Goal: Task Accomplishment & Management: Manage account settings

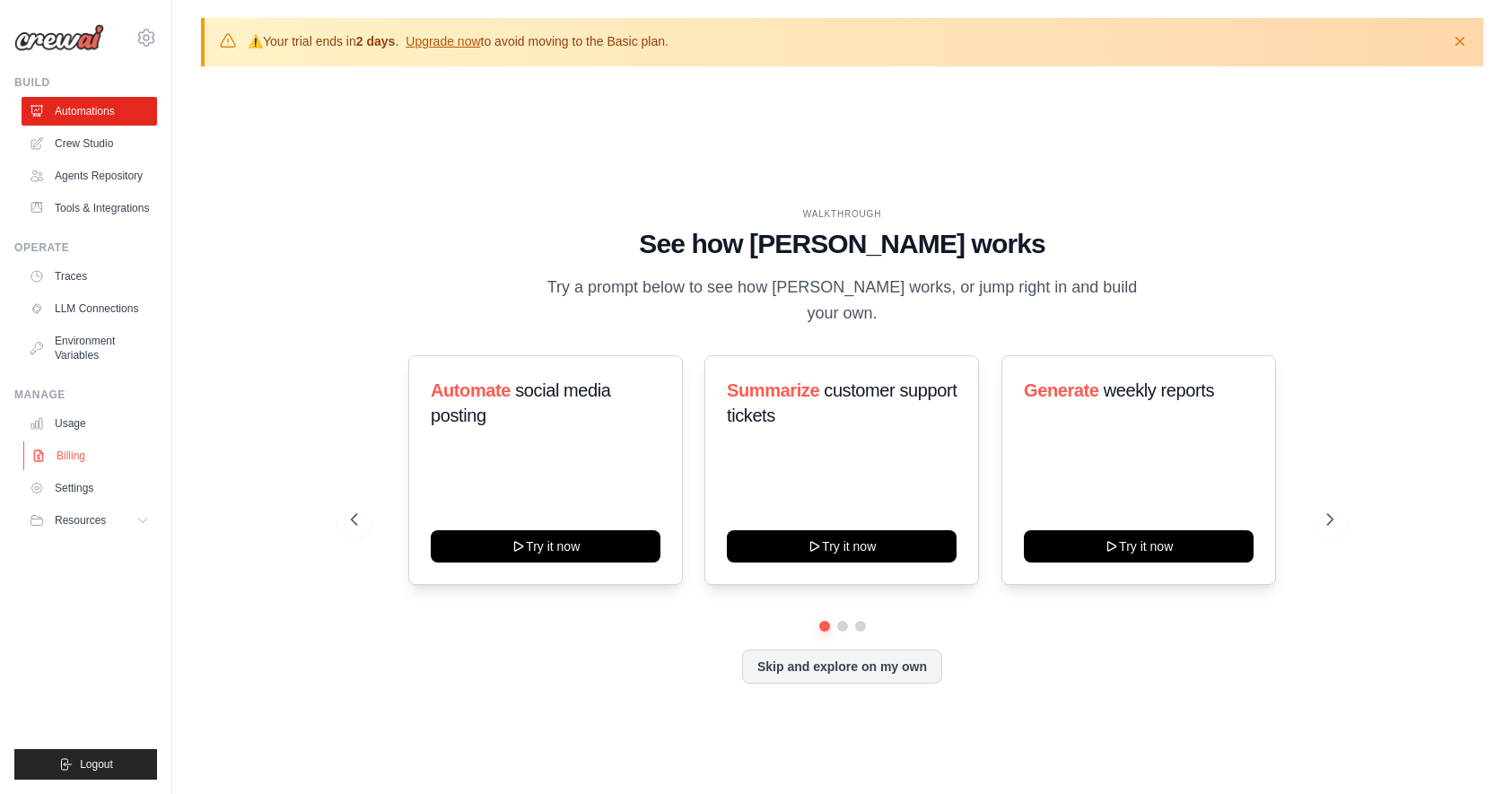
click at [78, 455] on link "Billing" at bounding box center [91, 456] width 135 height 29
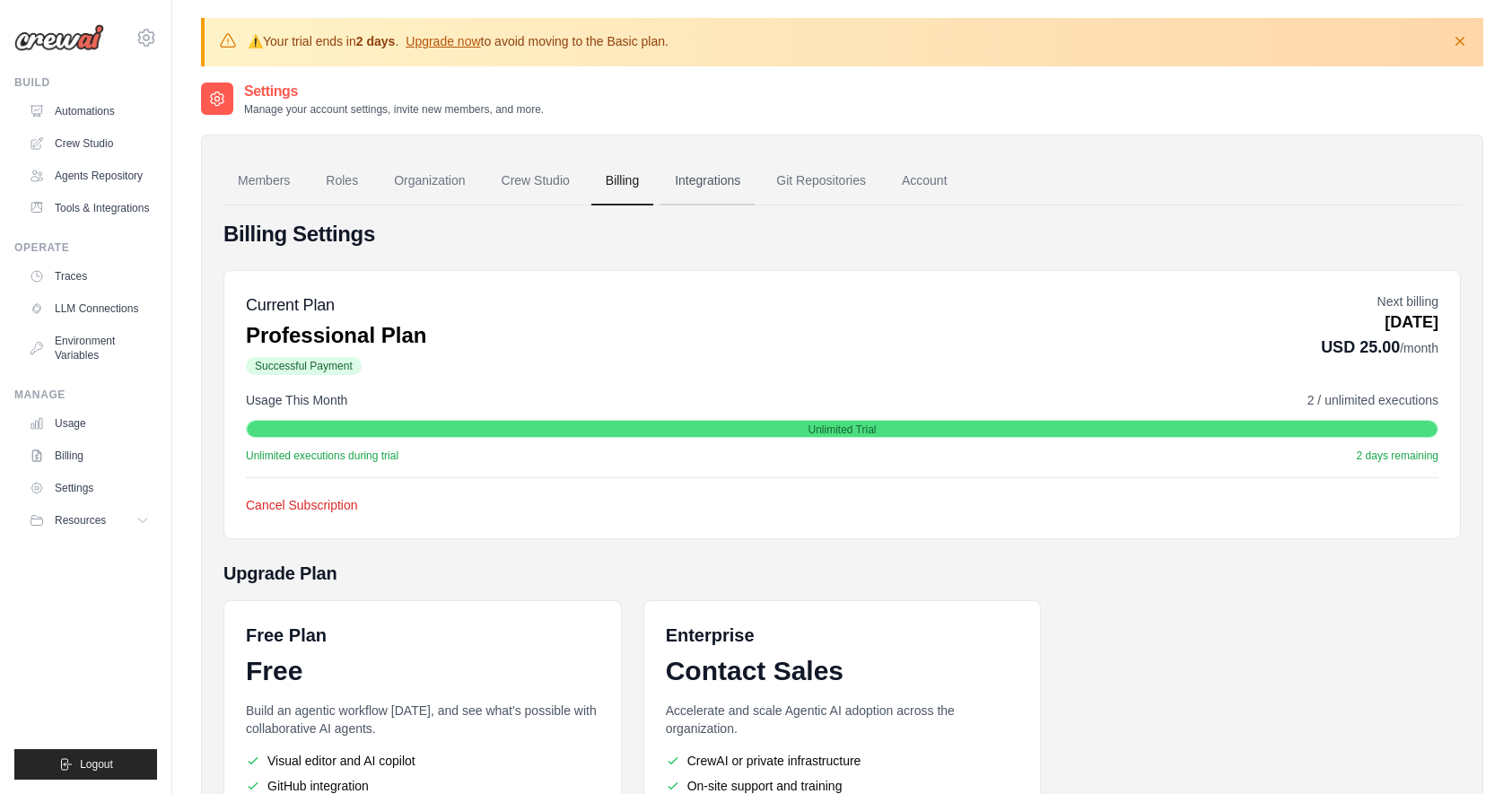
click at [691, 188] on link "Integrations" at bounding box center [707, 181] width 94 height 48
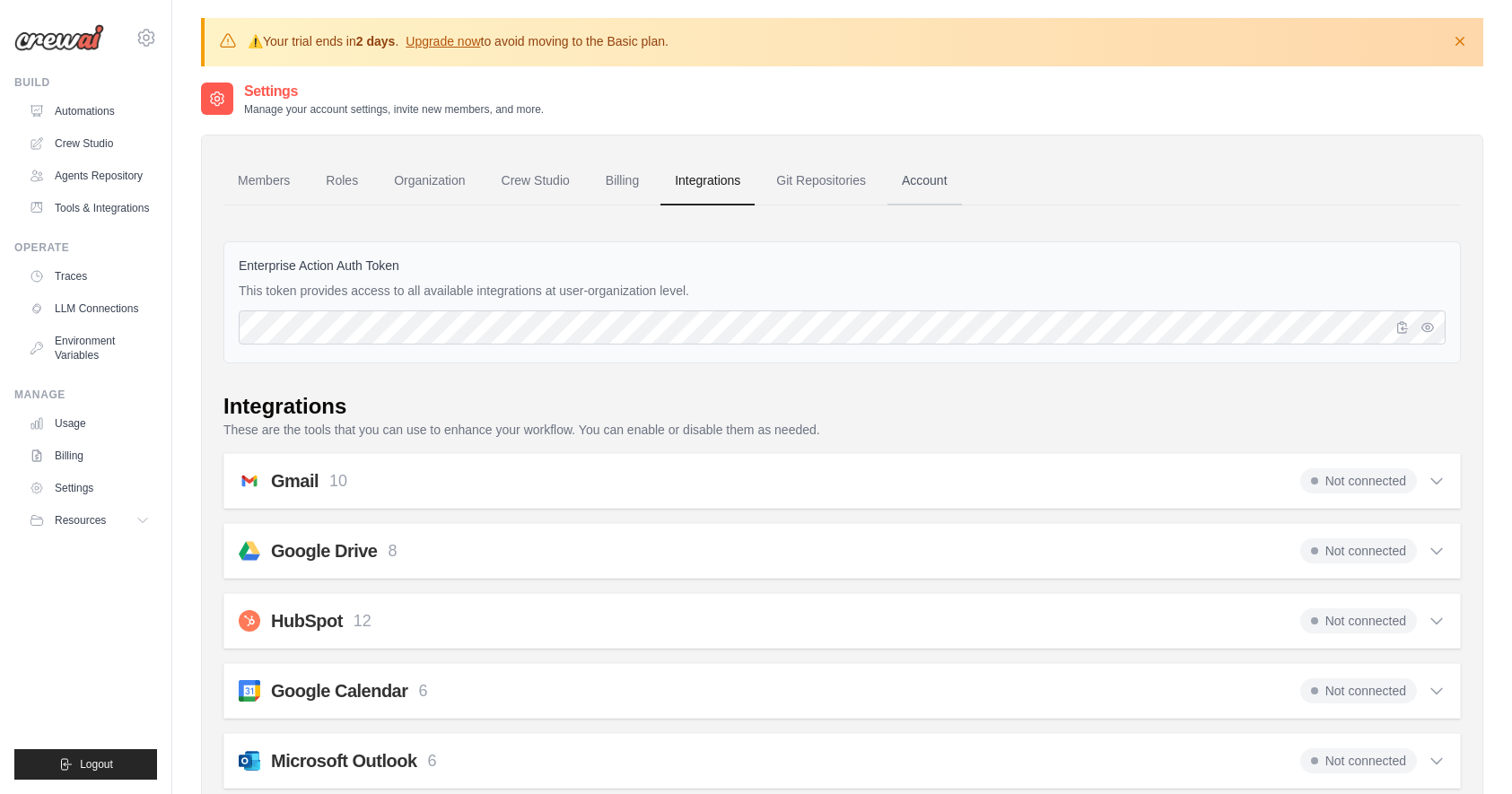
click at [922, 186] on link "Account" at bounding box center [925, 181] width 74 height 48
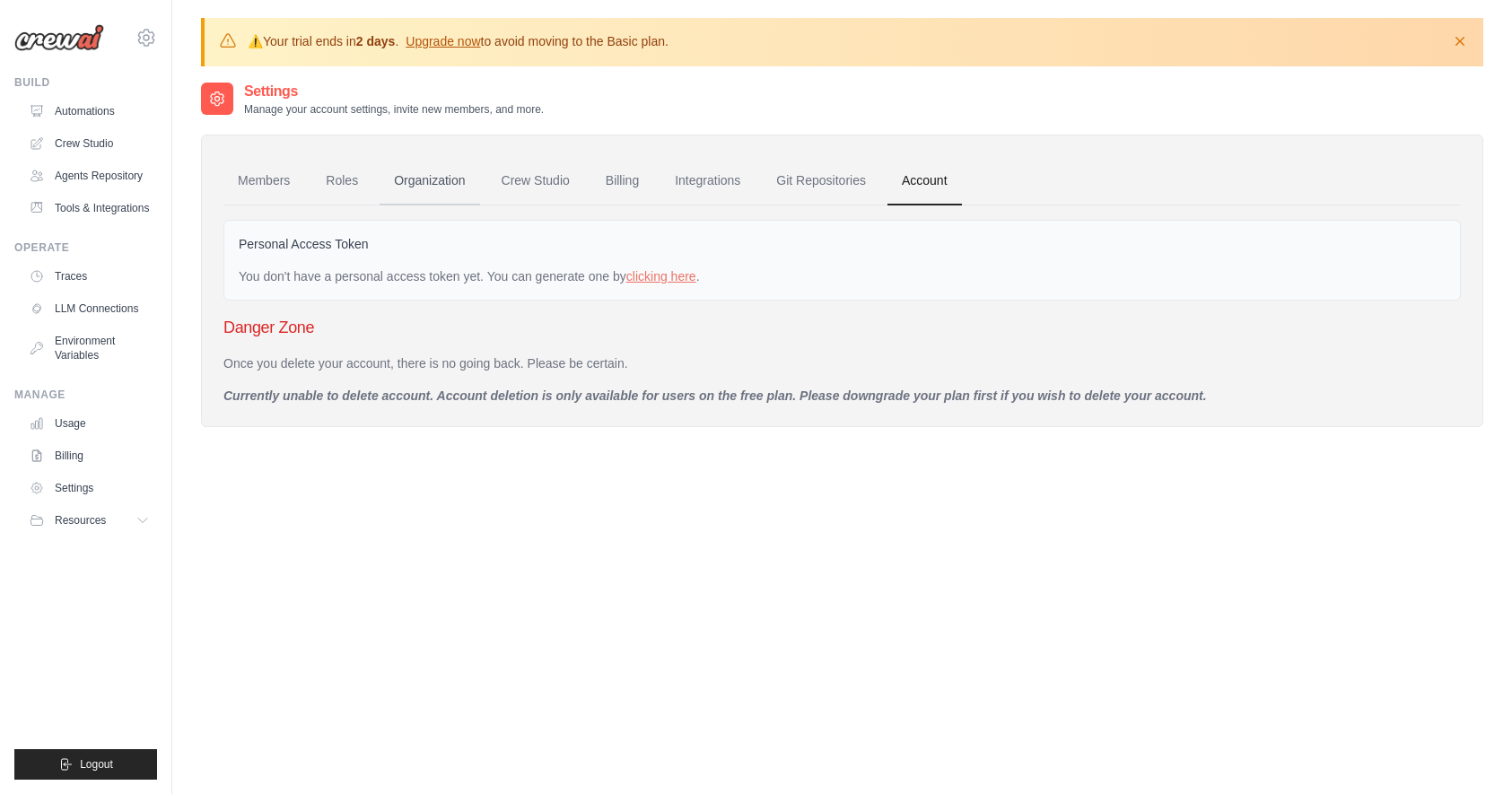
click at [434, 182] on link "Organization" at bounding box center [429, 181] width 100 height 48
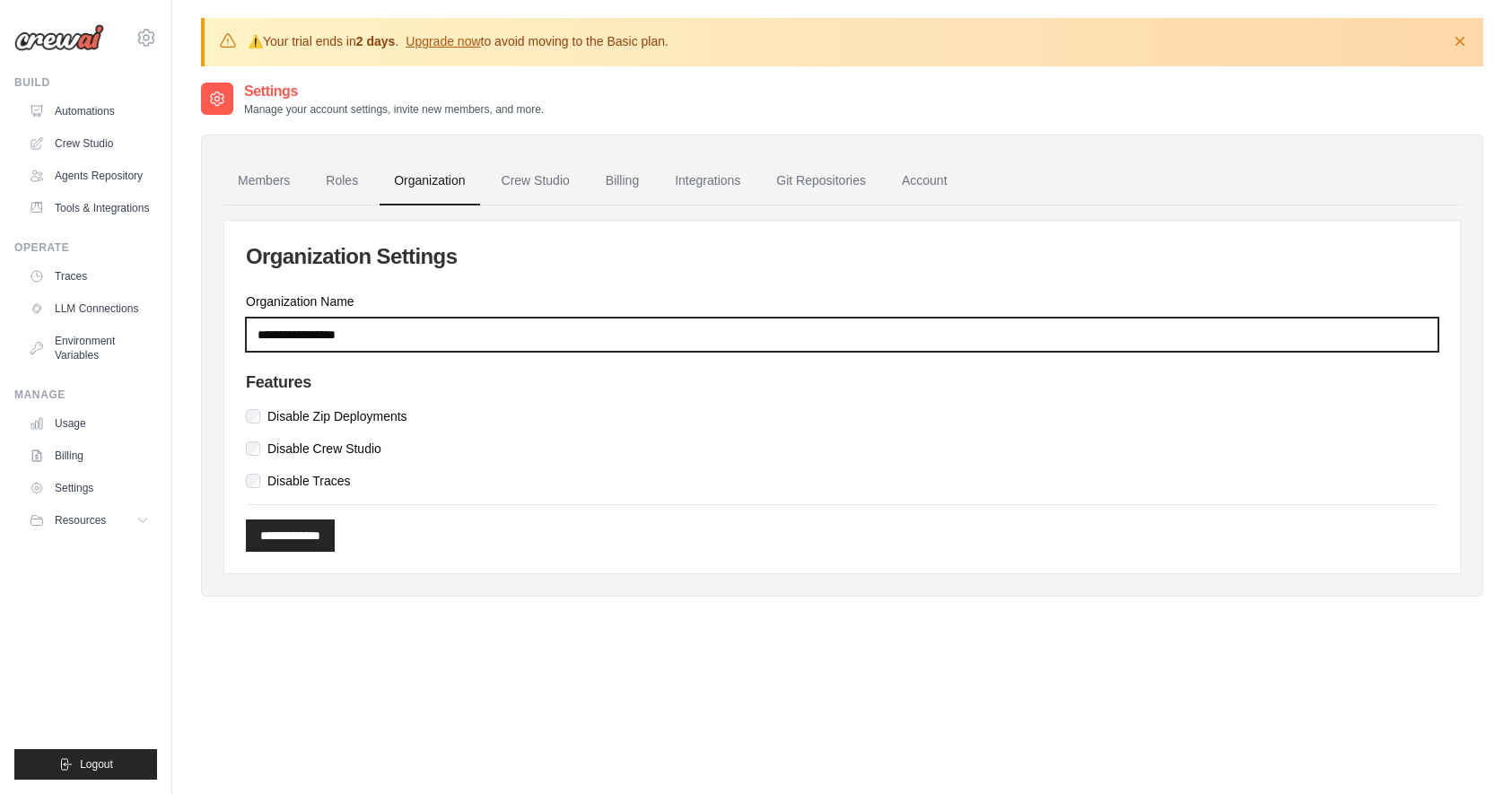
click at [347, 338] on input "Organization Name" at bounding box center [842, 334] width 1193 height 34
type input "*******"
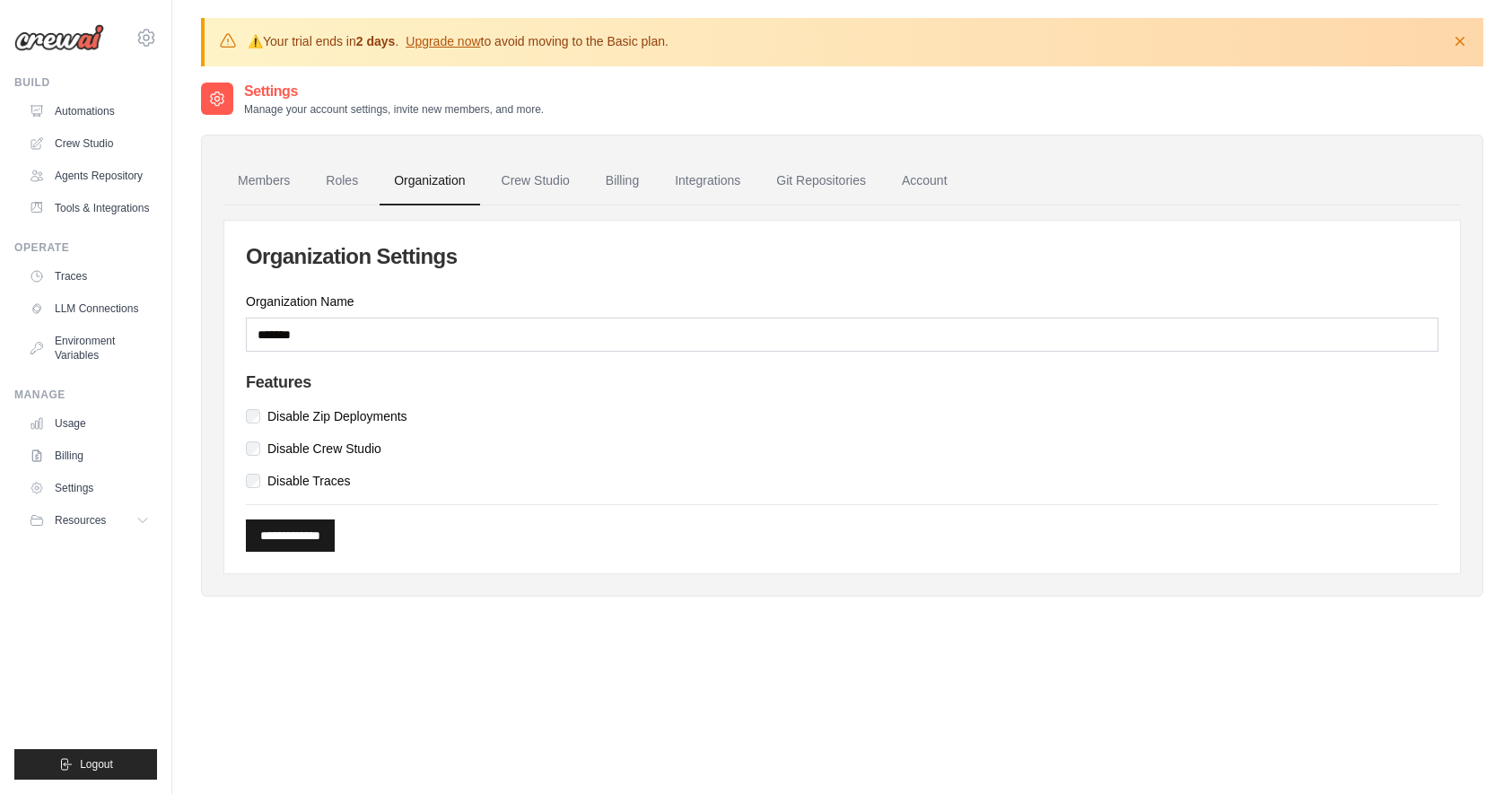
click at [300, 539] on input "**********" at bounding box center [290, 535] width 89 height 32
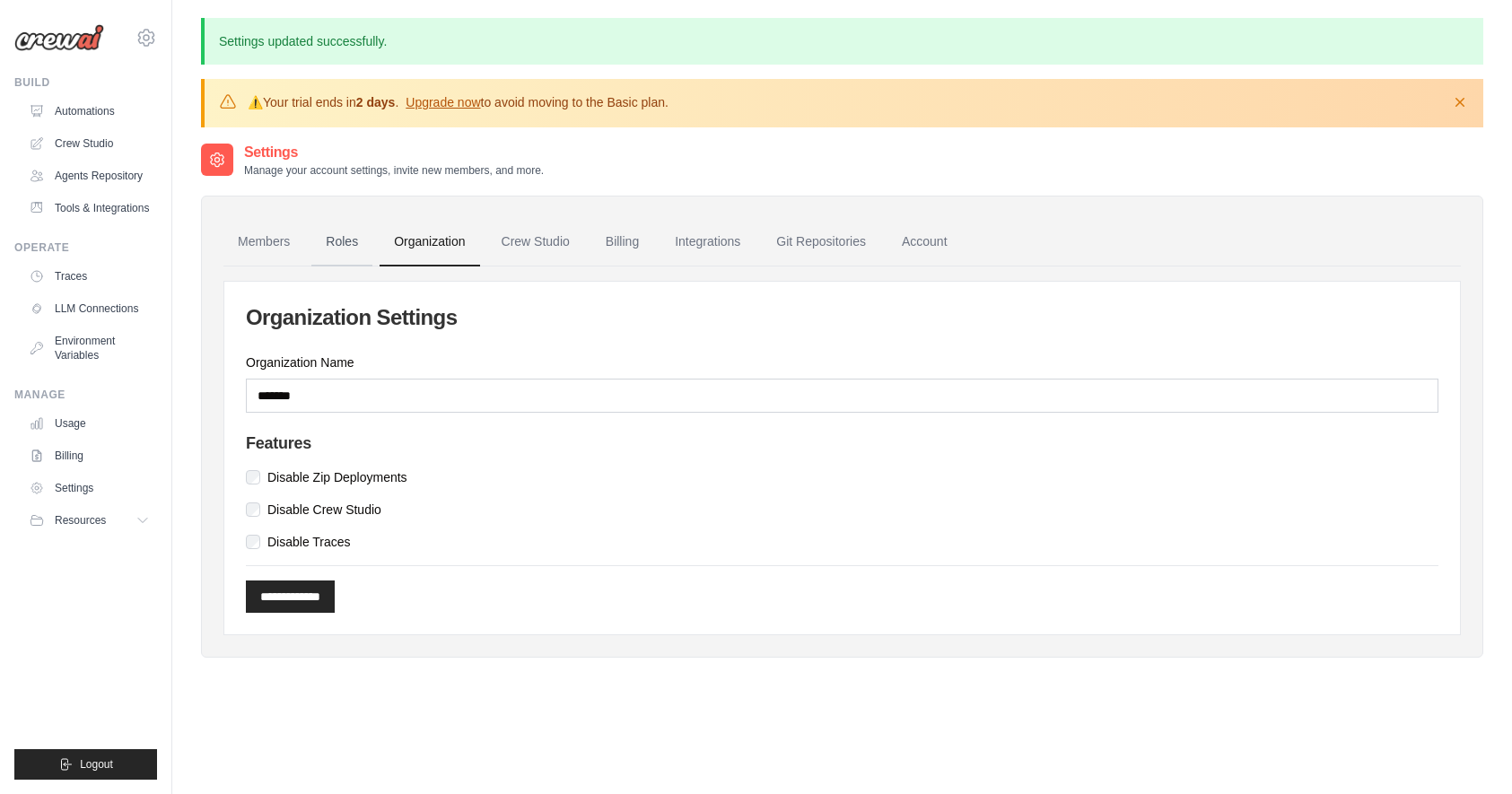
click at [341, 246] on link "Roles" at bounding box center [341, 242] width 61 height 48
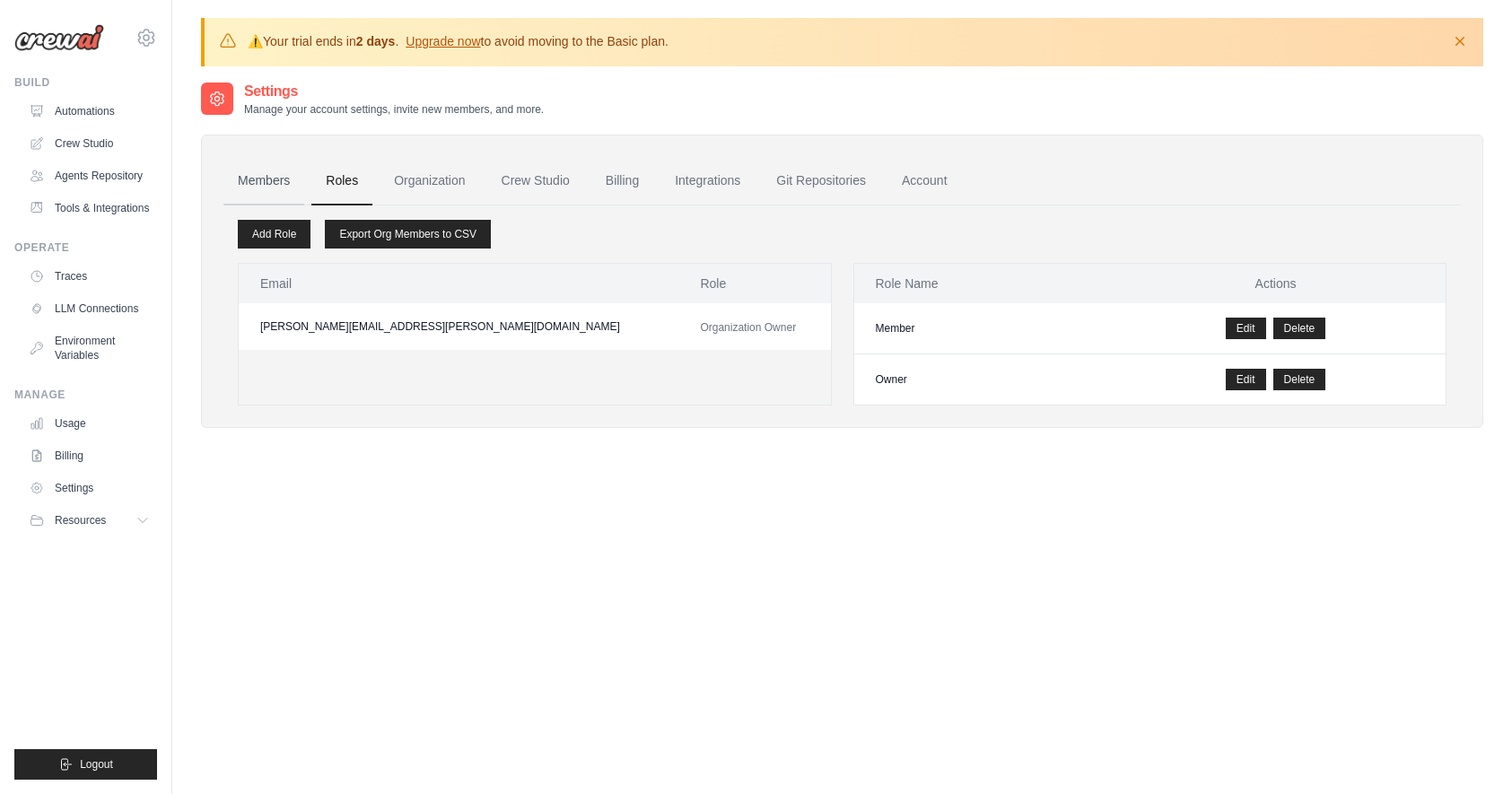
click at [258, 173] on link "Members" at bounding box center [264, 181] width 81 height 48
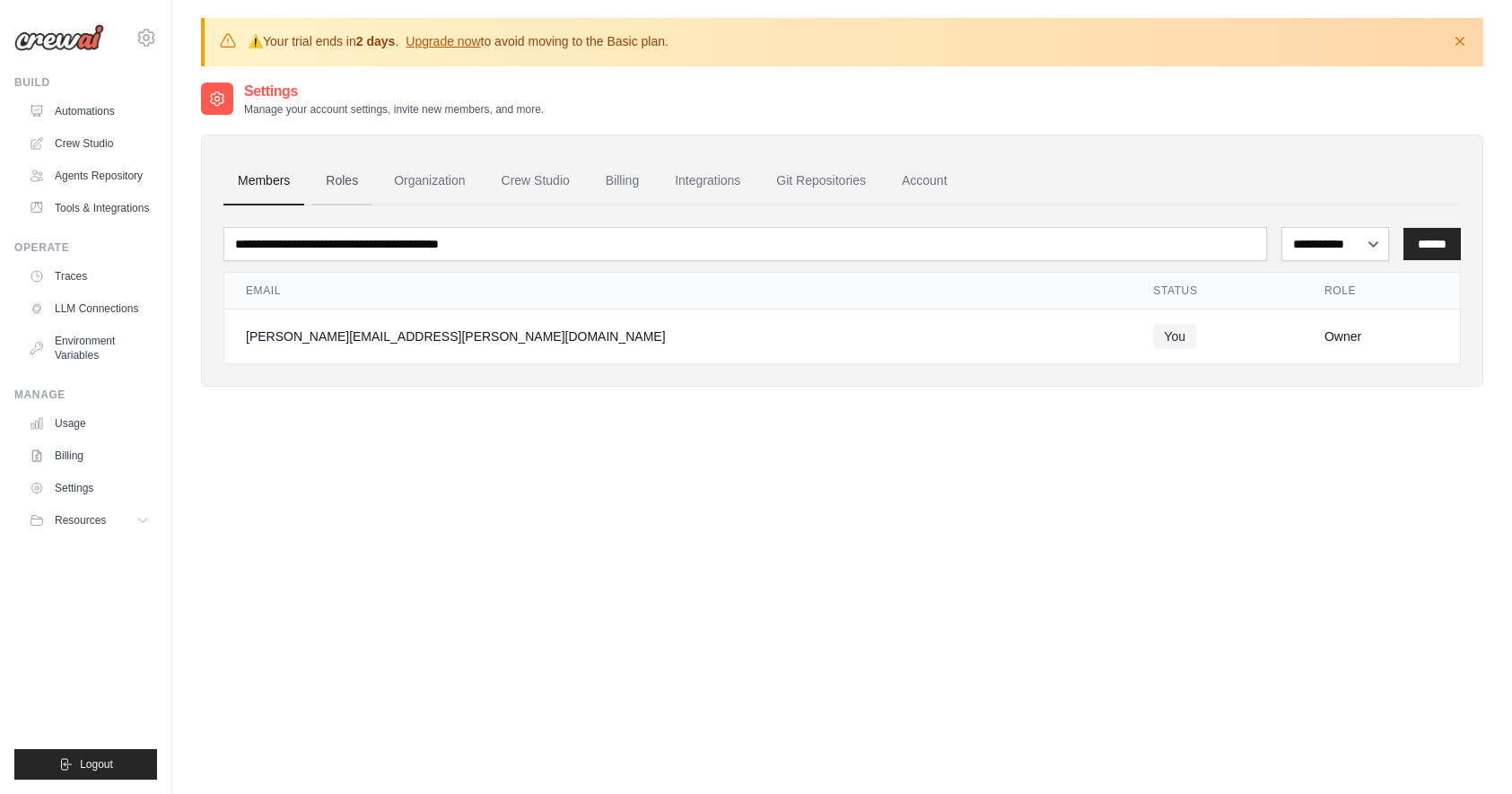
click at [360, 184] on link "Roles" at bounding box center [341, 181] width 61 height 48
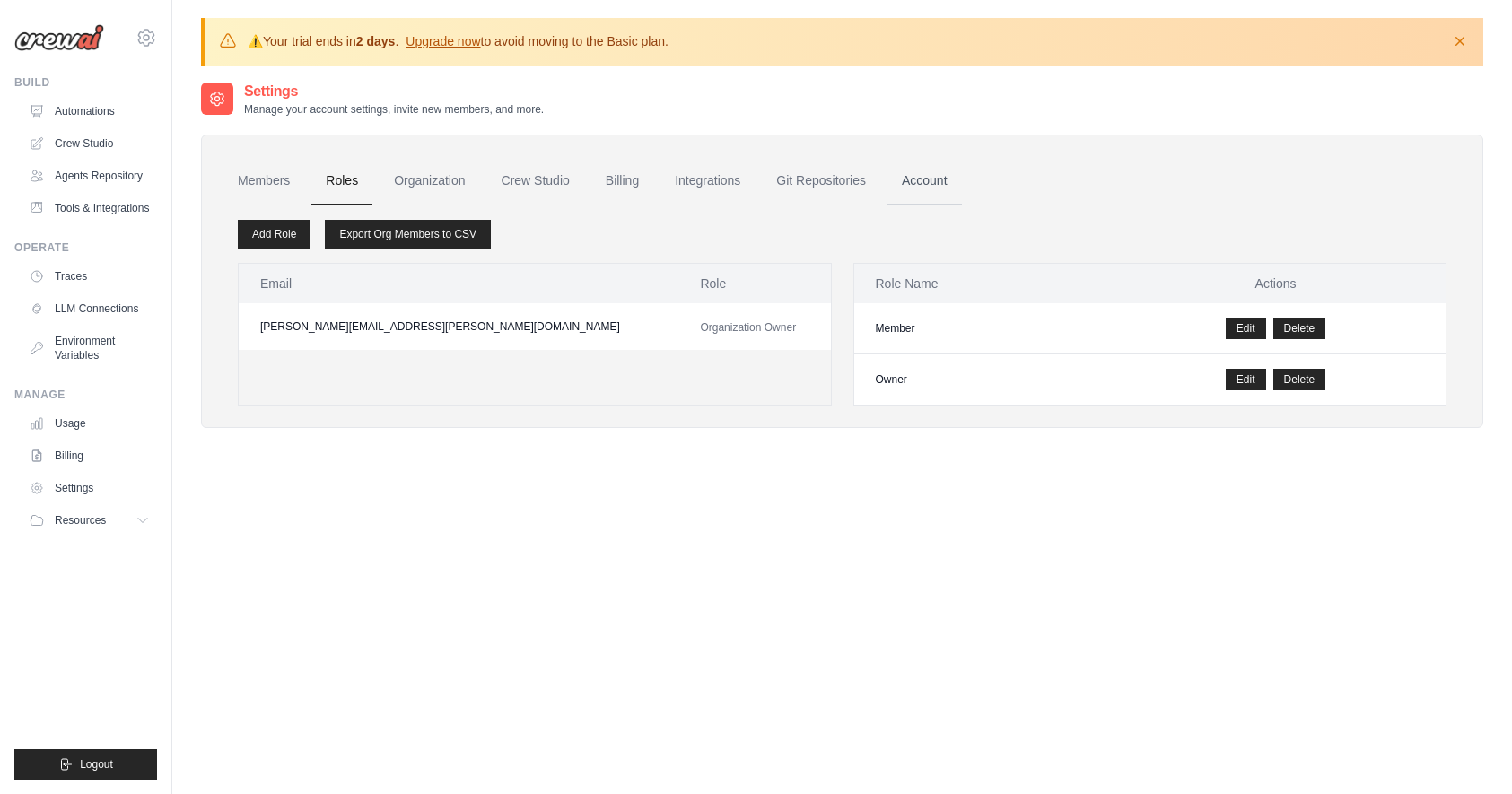
click at [914, 181] on link "Account" at bounding box center [925, 181] width 74 height 48
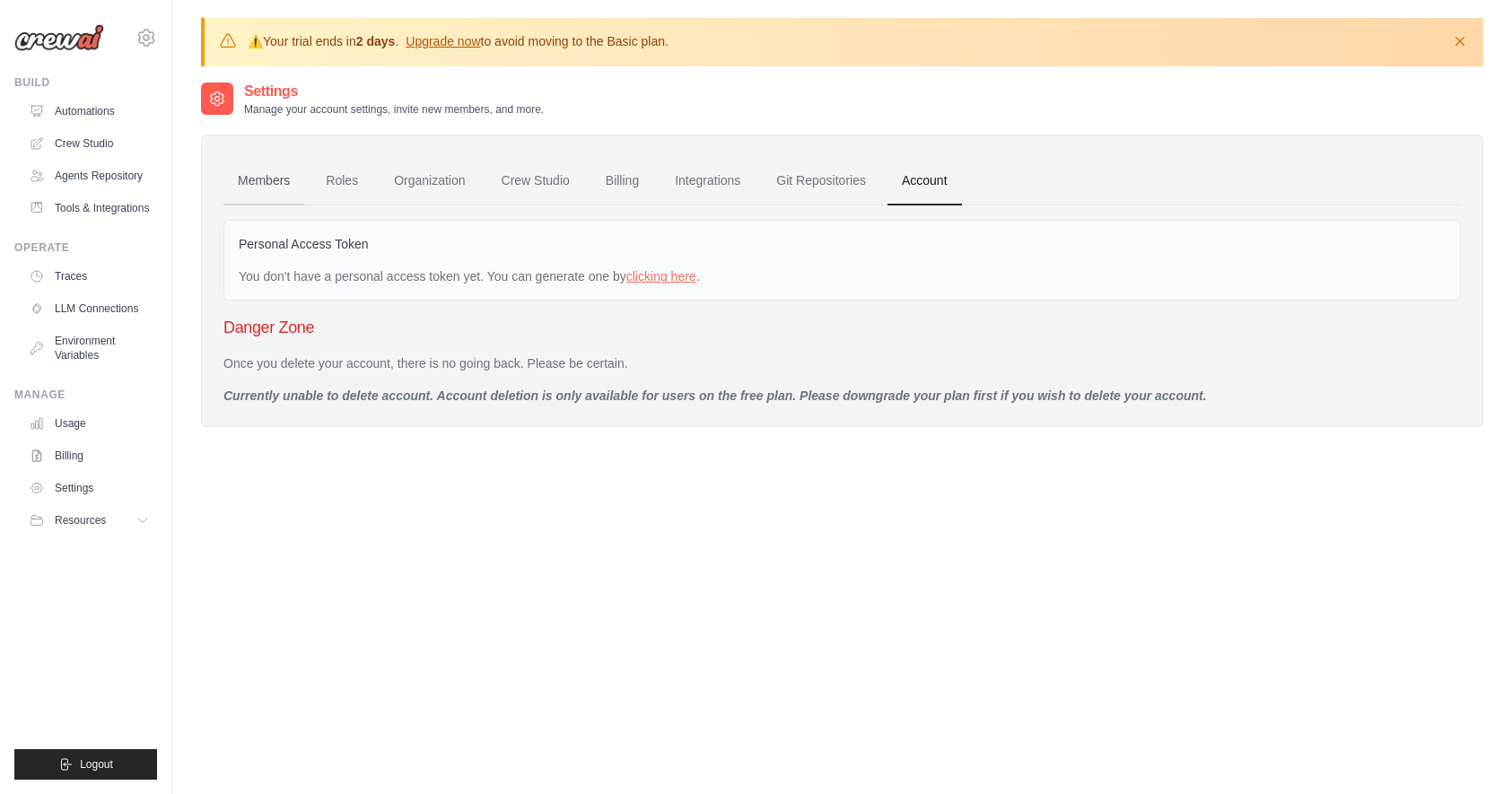
click at [258, 181] on link "Members" at bounding box center [264, 181] width 81 height 48
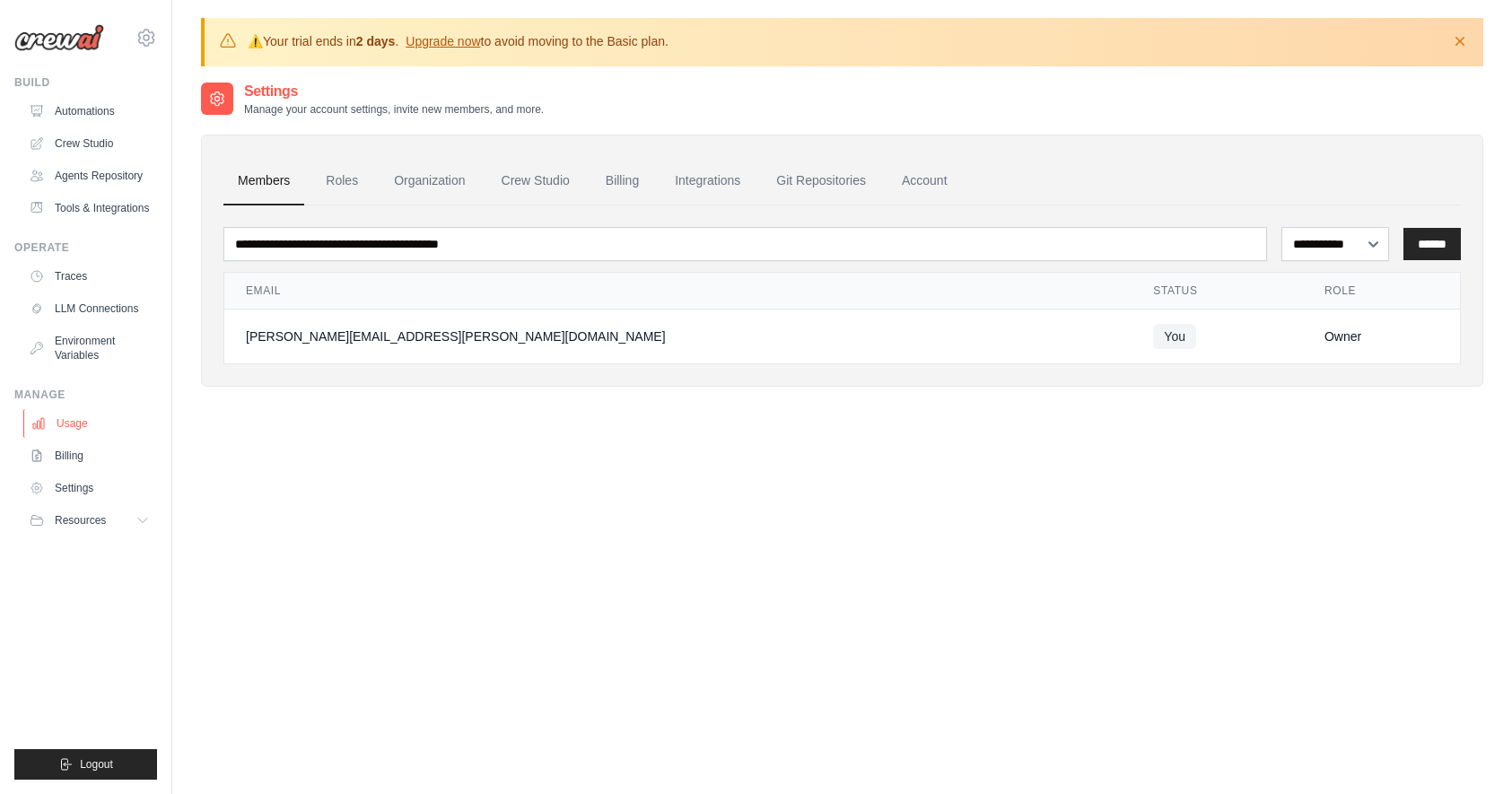
click at [68, 425] on link "Usage" at bounding box center [91, 424] width 135 height 29
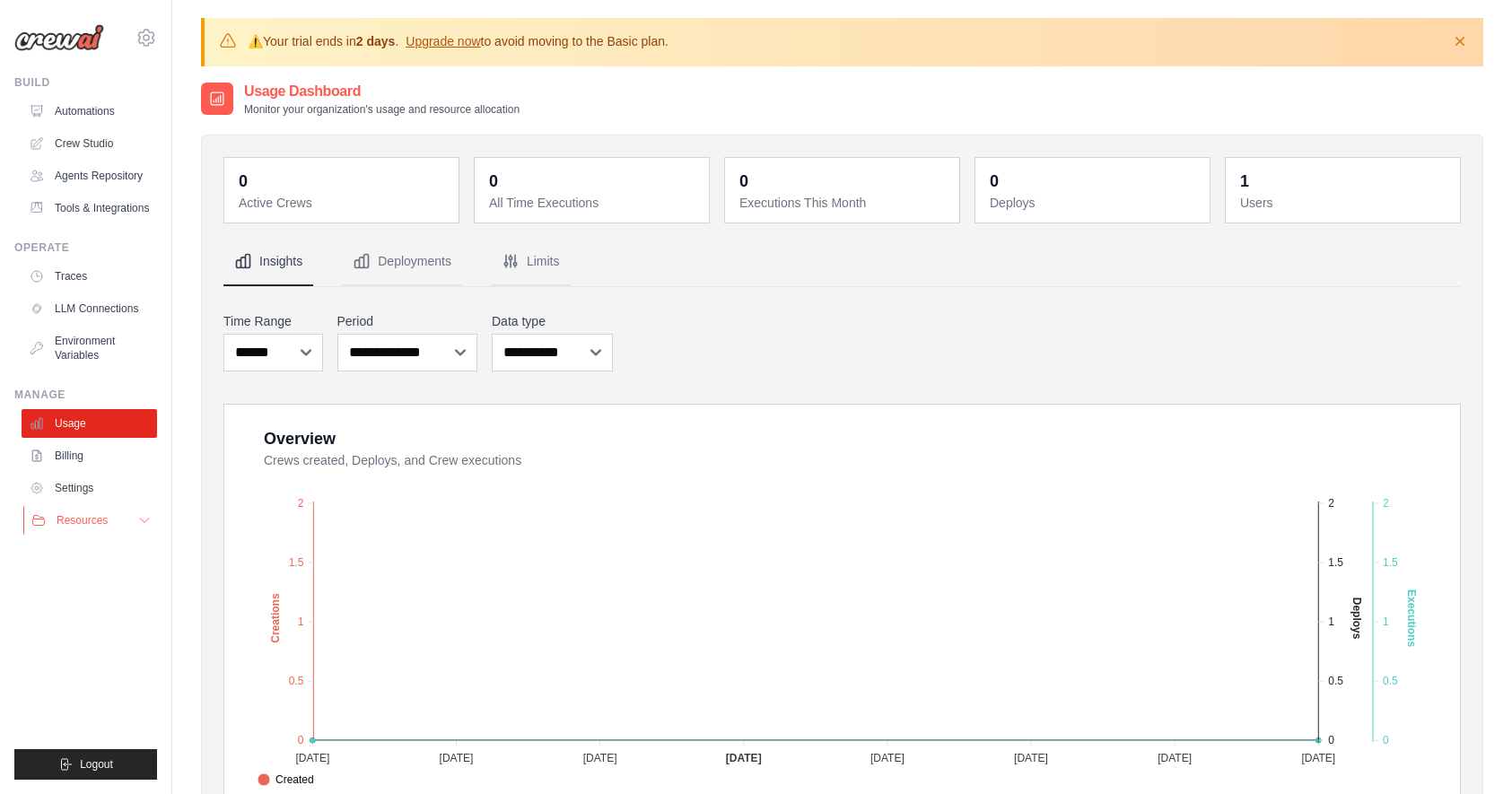
click at [93, 519] on span "Resources" at bounding box center [81, 520] width 51 height 15
click at [93, 485] on link "Settings" at bounding box center [91, 488] width 135 height 29
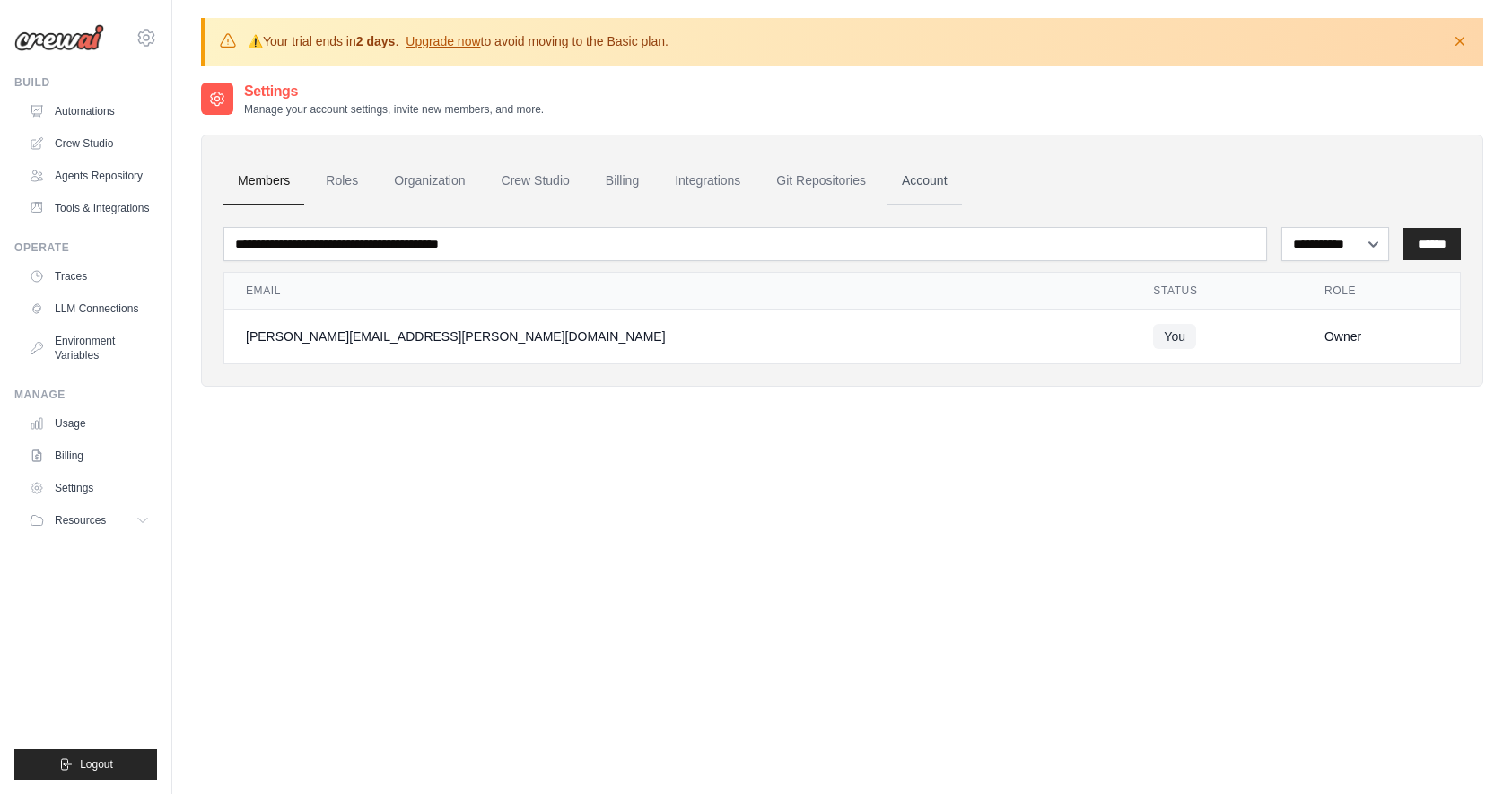
click at [934, 178] on link "Account" at bounding box center [925, 181] width 74 height 48
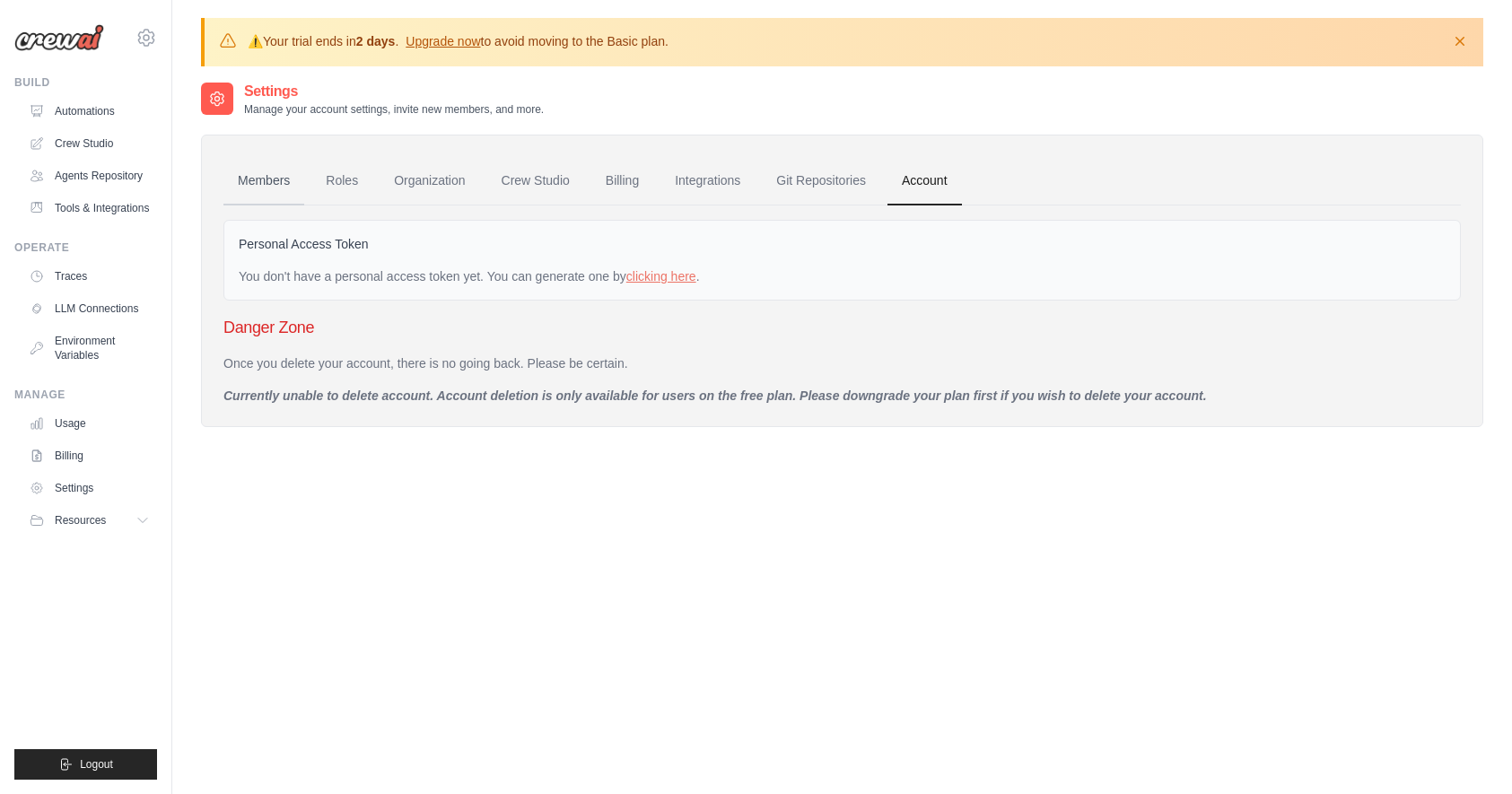
click at [277, 183] on link "Members" at bounding box center [264, 181] width 81 height 48
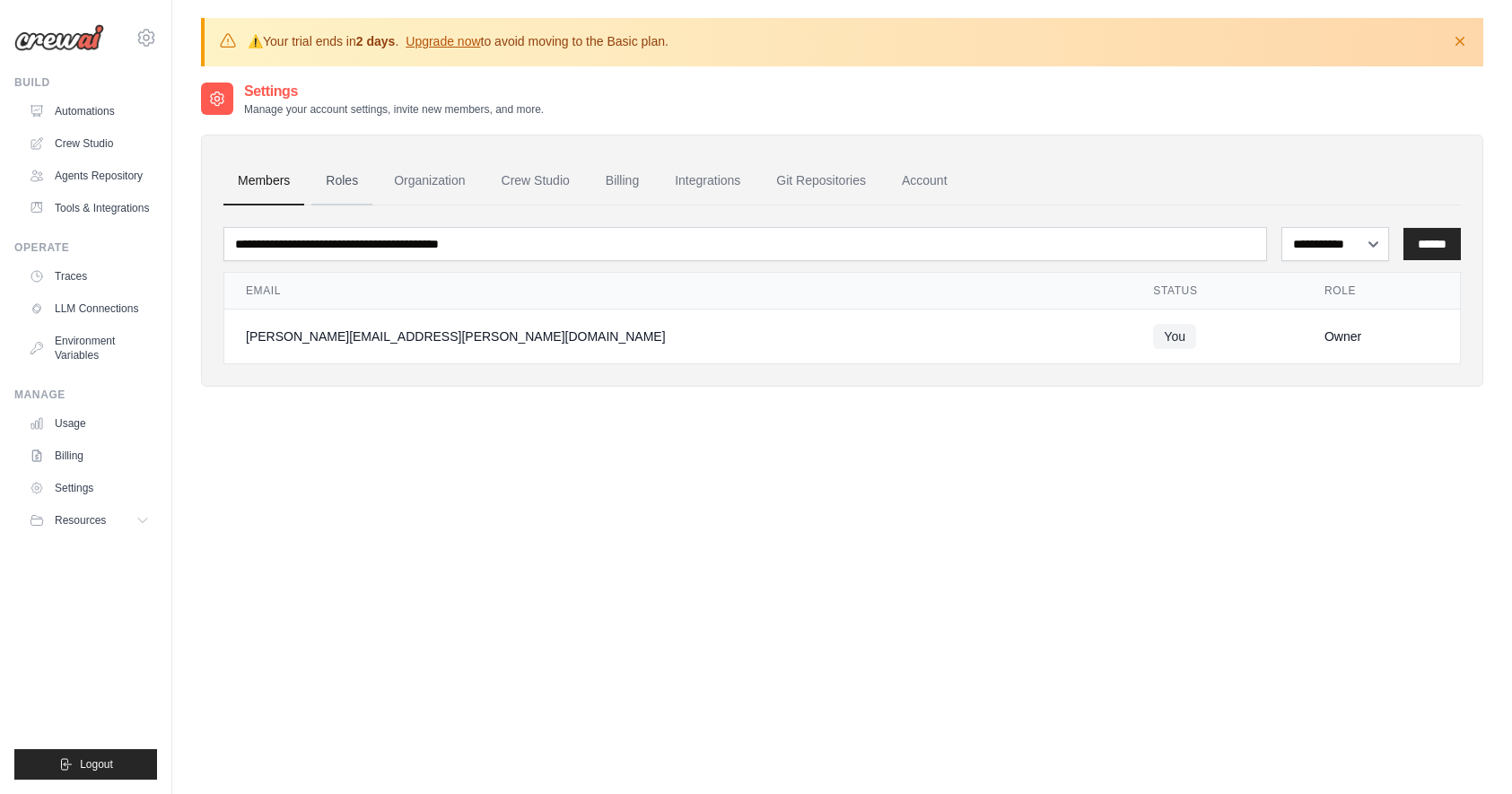
click at [358, 176] on link "Roles" at bounding box center [341, 181] width 61 height 48
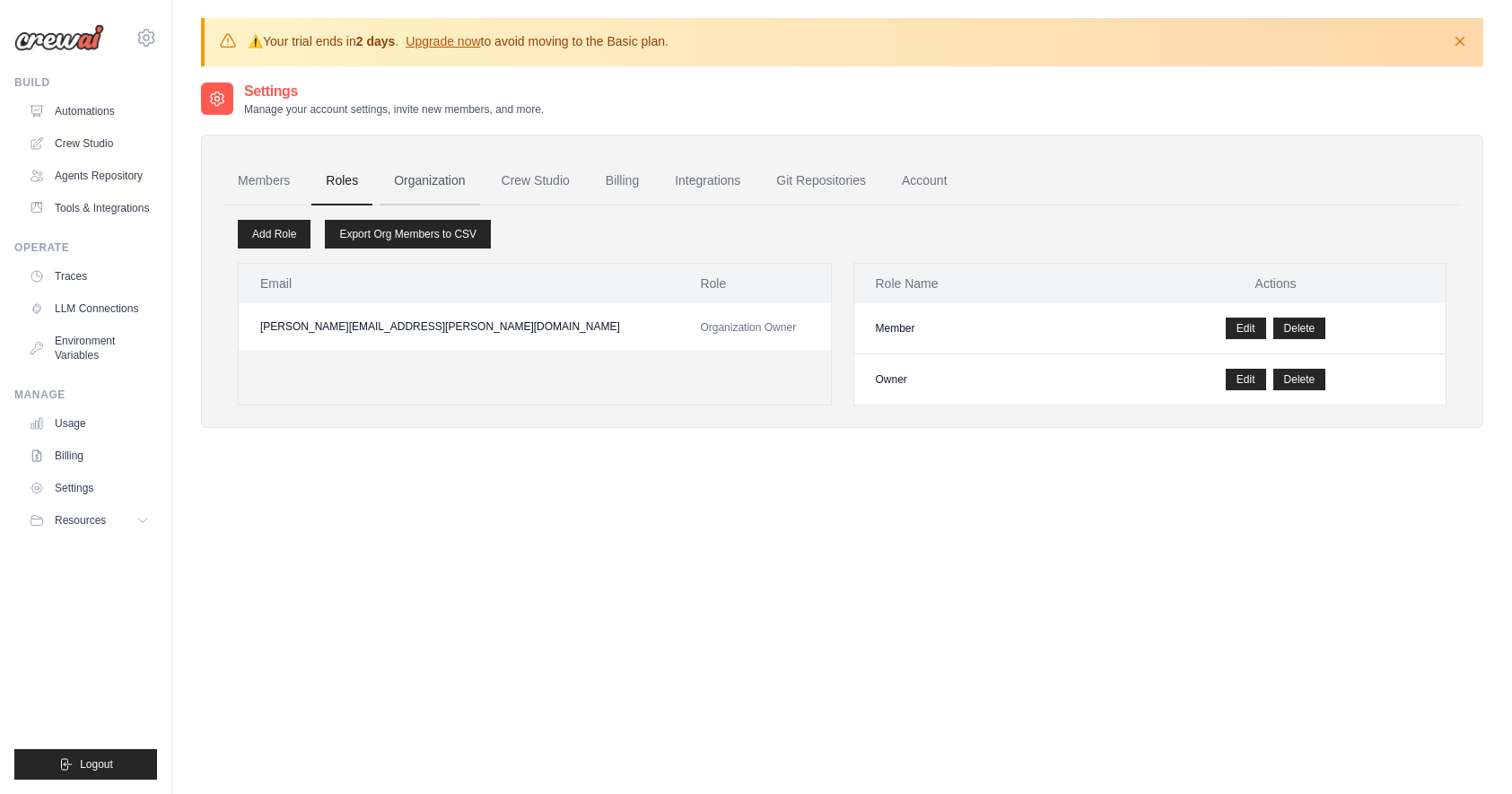
click at [421, 171] on link "Organization" at bounding box center [429, 181] width 100 height 48
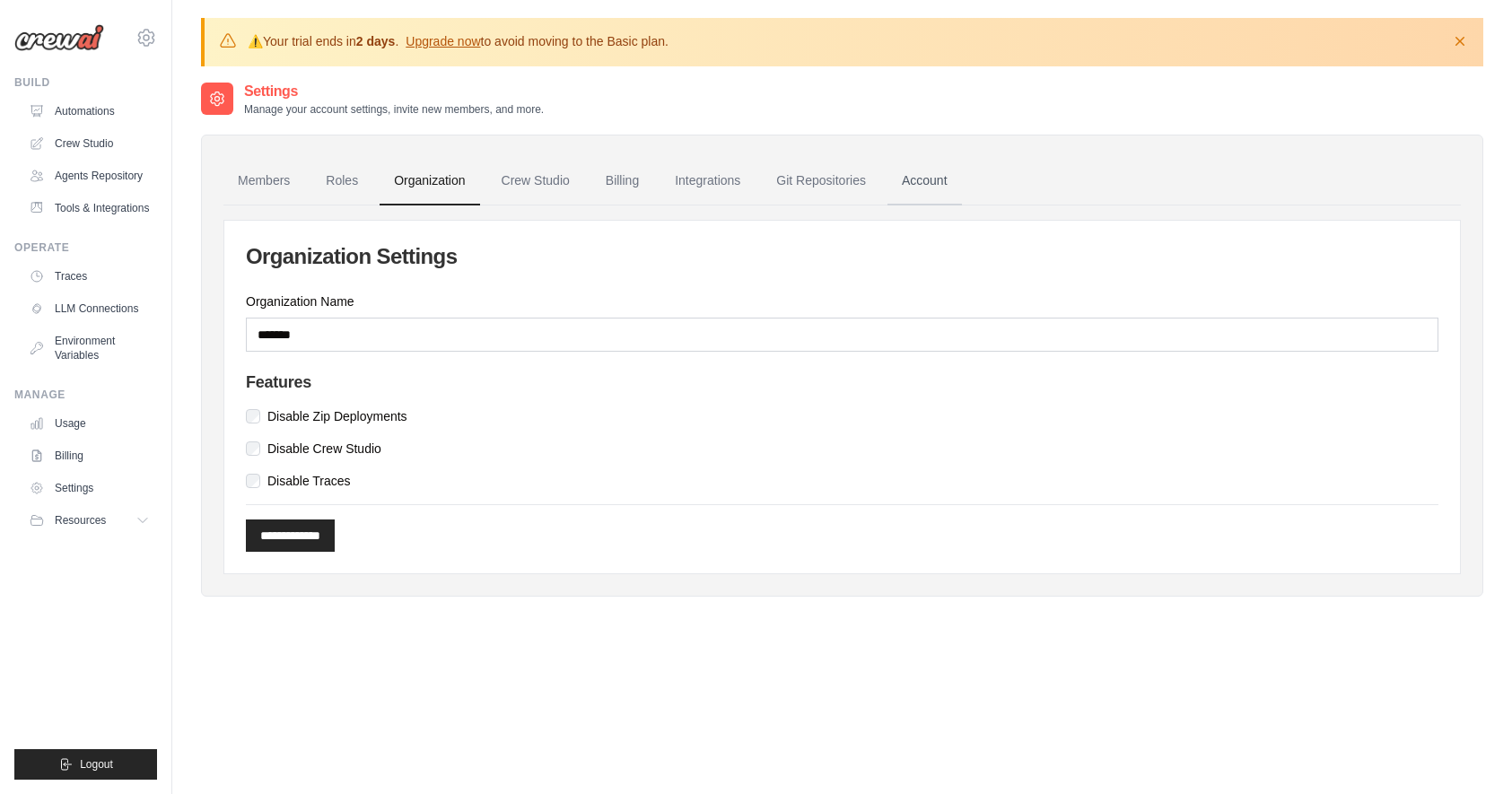
click at [896, 179] on link "Account" at bounding box center [925, 181] width 74 height 48
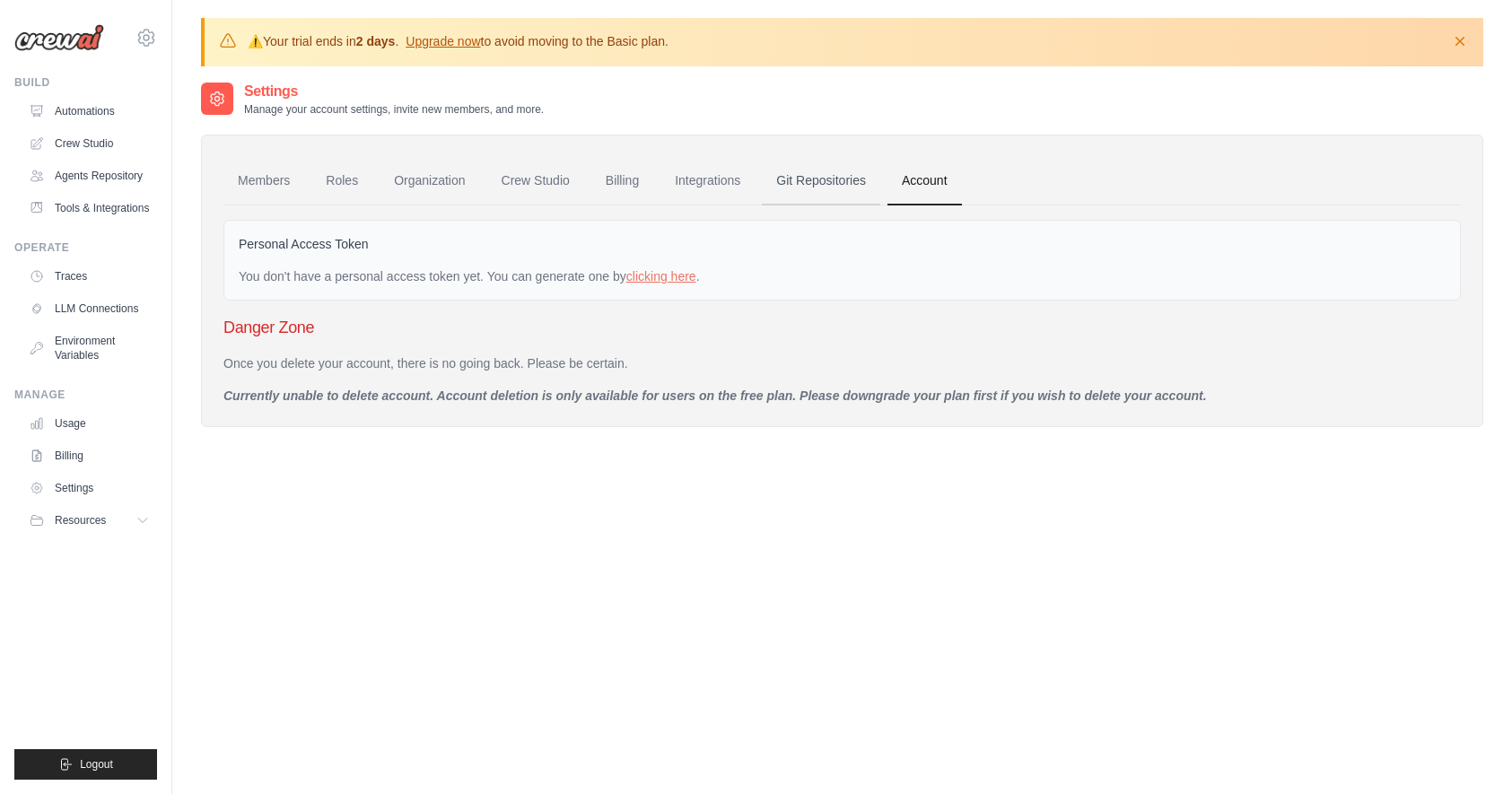
click at [812, 183] on link "Git Repositories" at bounding box center [821, 181] width 118 height 48
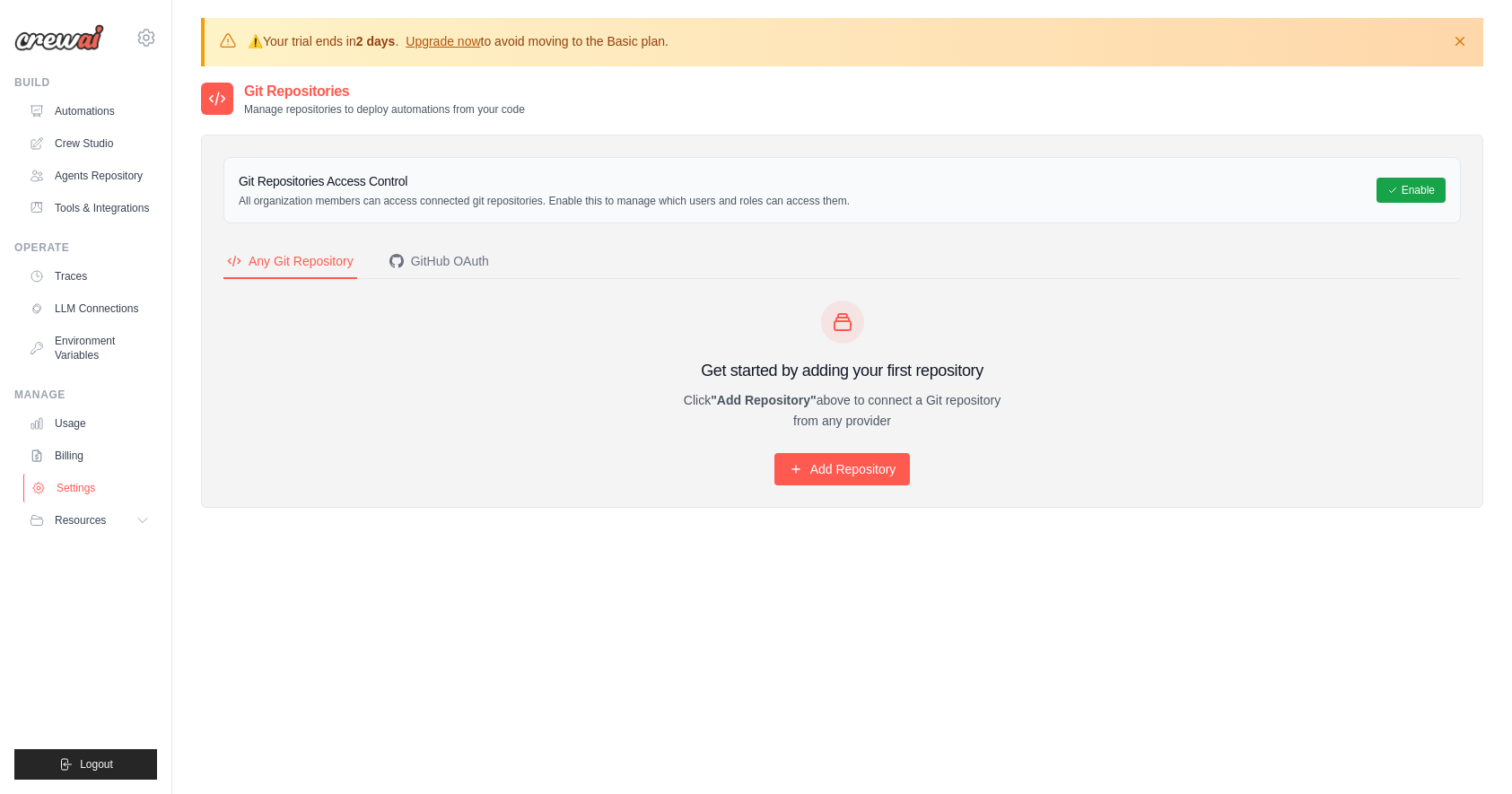
click at [82, 483] on link "Settings" at bounding box center [91, 488] width 135 height 29
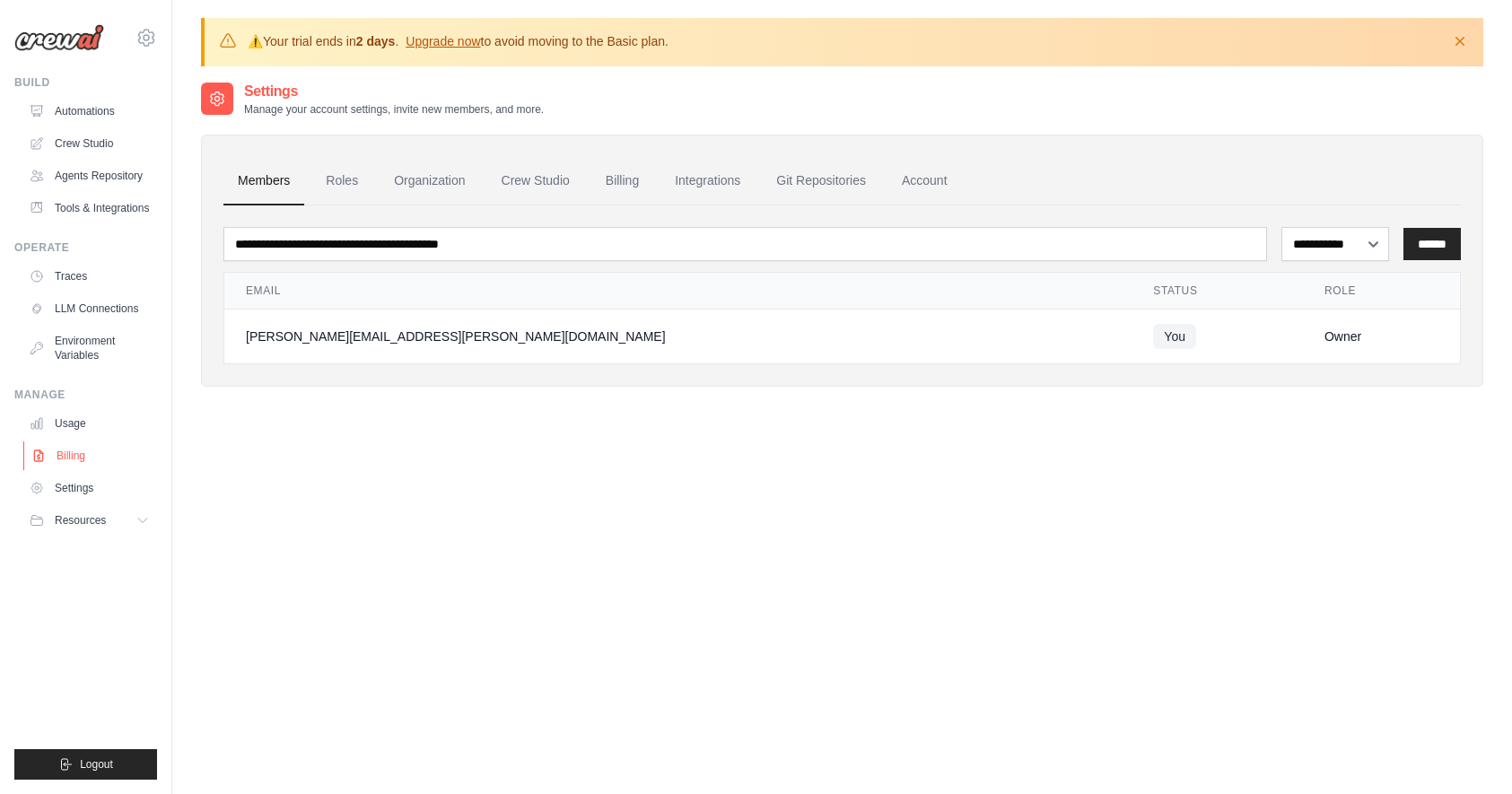
click at [65, 449] on link "Billing" at bounding box center [91, 456] width 135 height 29
